Goal: Navigation & Orientation: Go to known website

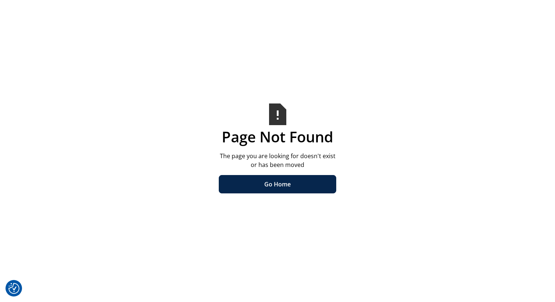
click at [266, 192] on link "Go Home" at bounding box center [277, 184] width 117 height 18
